Goal: Task Accomplishment & Management: Use online tool/utility

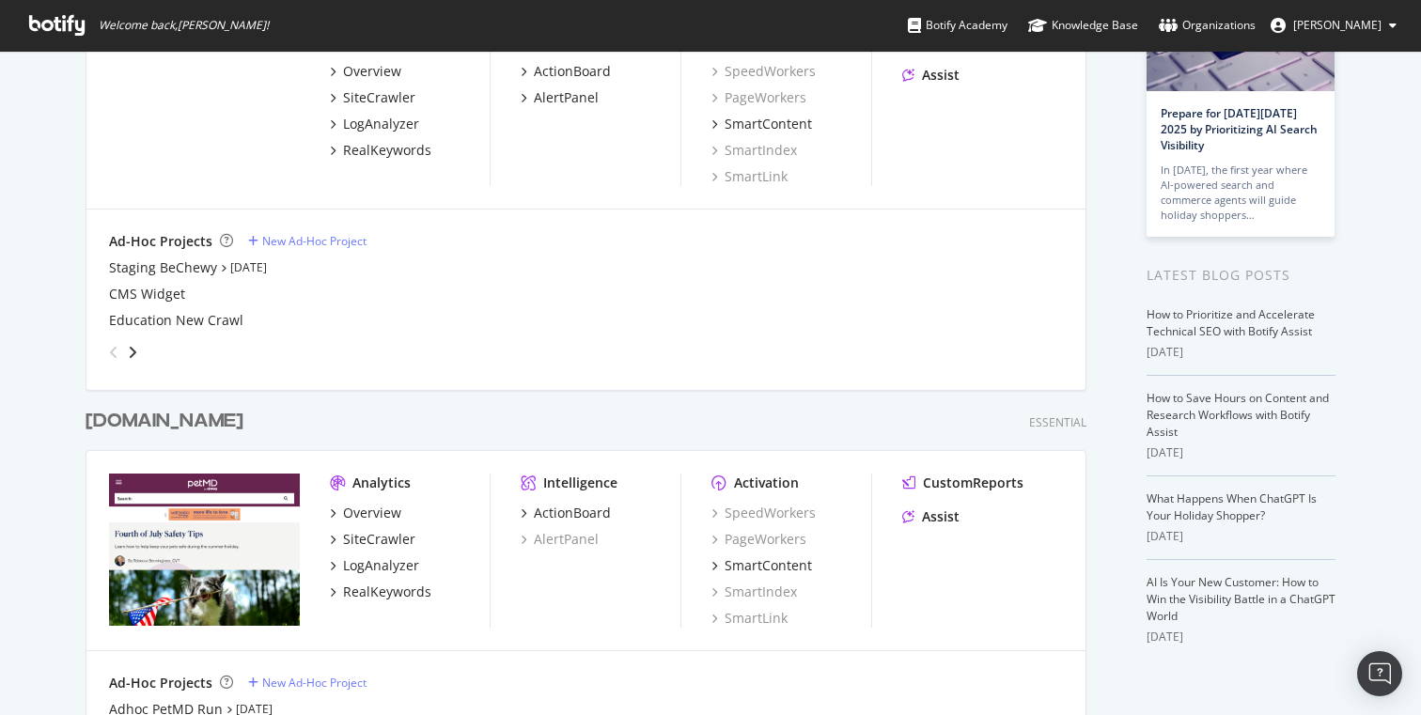
scroll to position [310, 0]
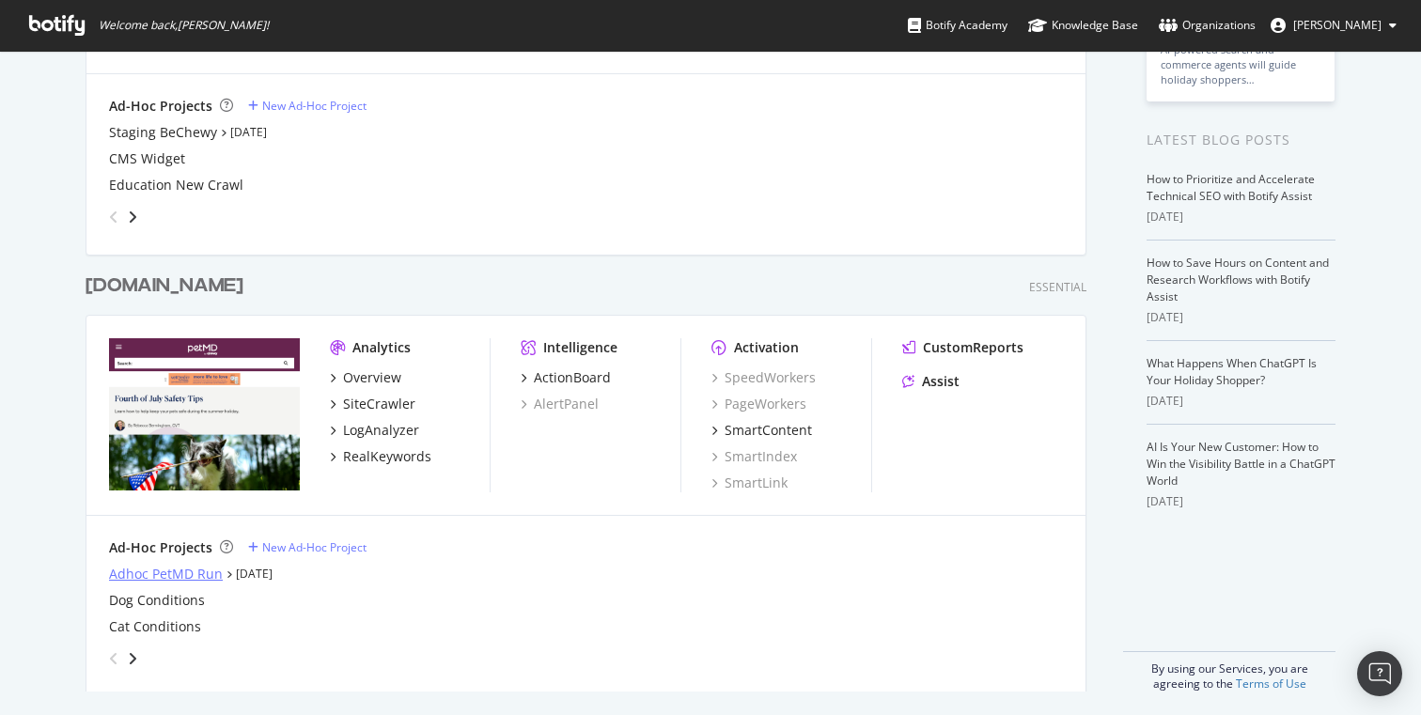
click at [165, 575] on div "Adhoc PetMD Run" at bounding box center [166, 574] width 114 height 19
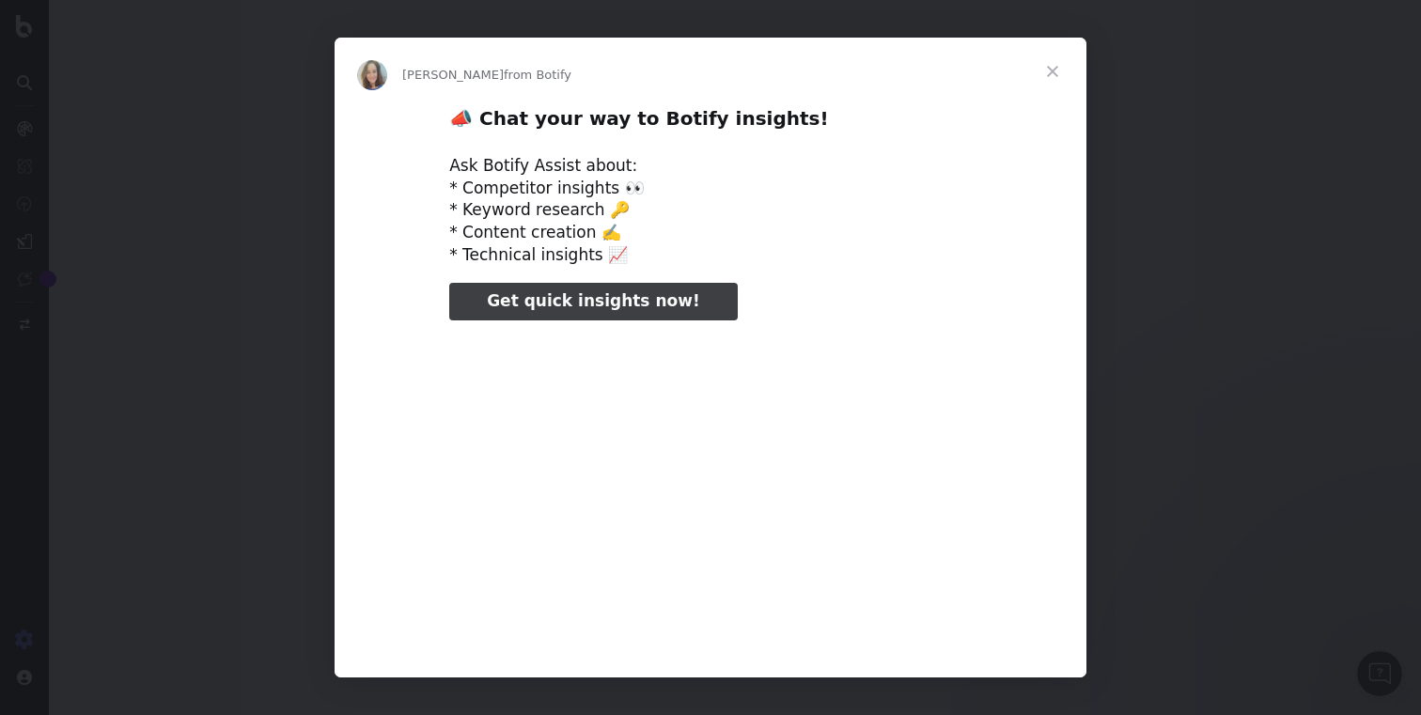
type input "52946"
click at [1052, 78] on span "Close" at bounding box center [1053, 72] width 68 height 68
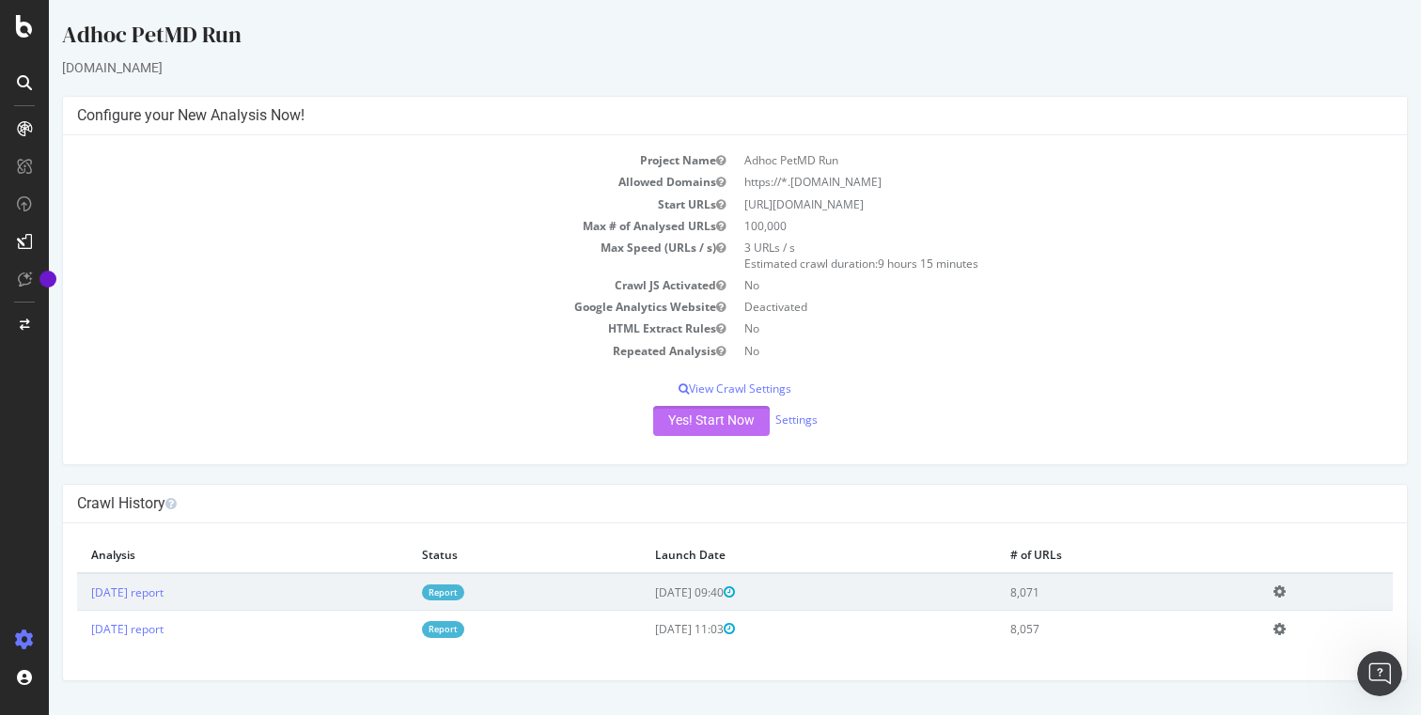
click at [731, 430] on button "Yes! Start Now" at bounding box center [711, 421] width 117 height 30
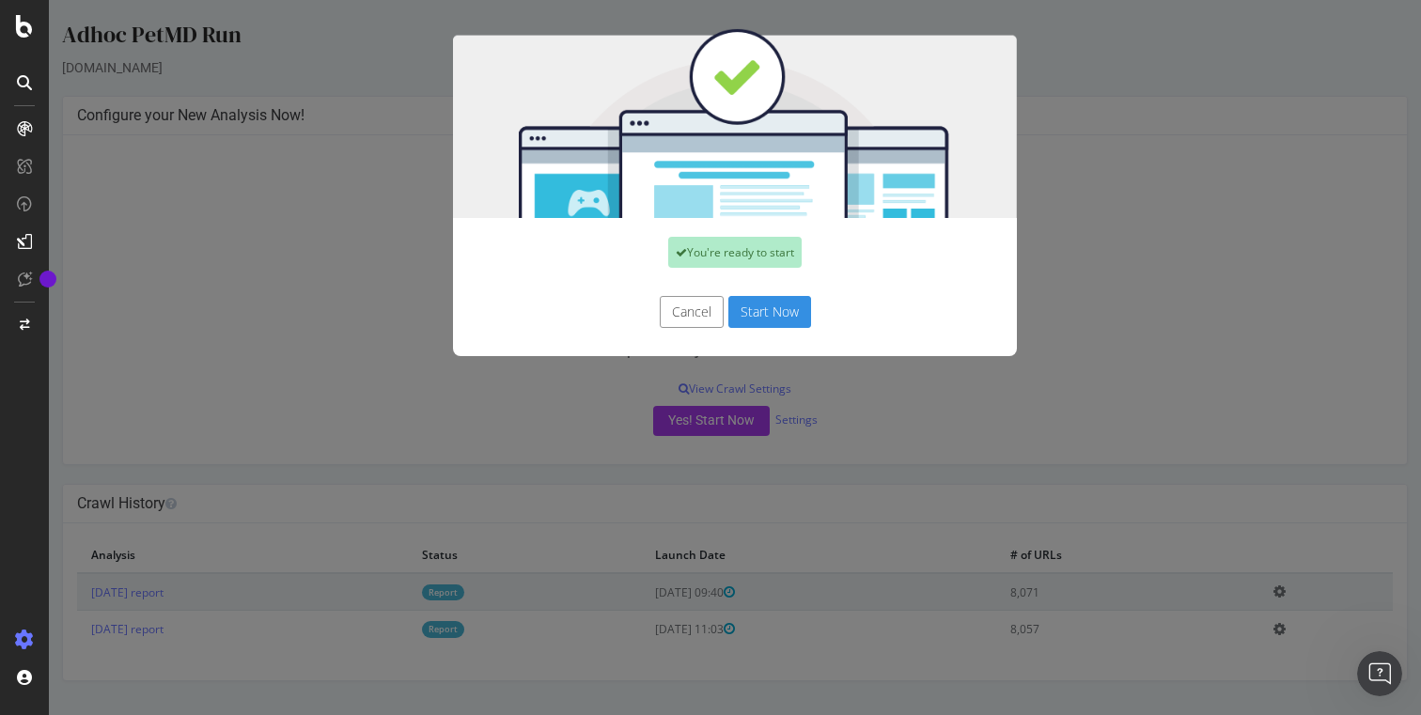
click at [787, 316] on button "Start Now" at bounding box center [769, 312] width 83 height 32
